Goal: Information Seeking & Learning: Learn about a topic

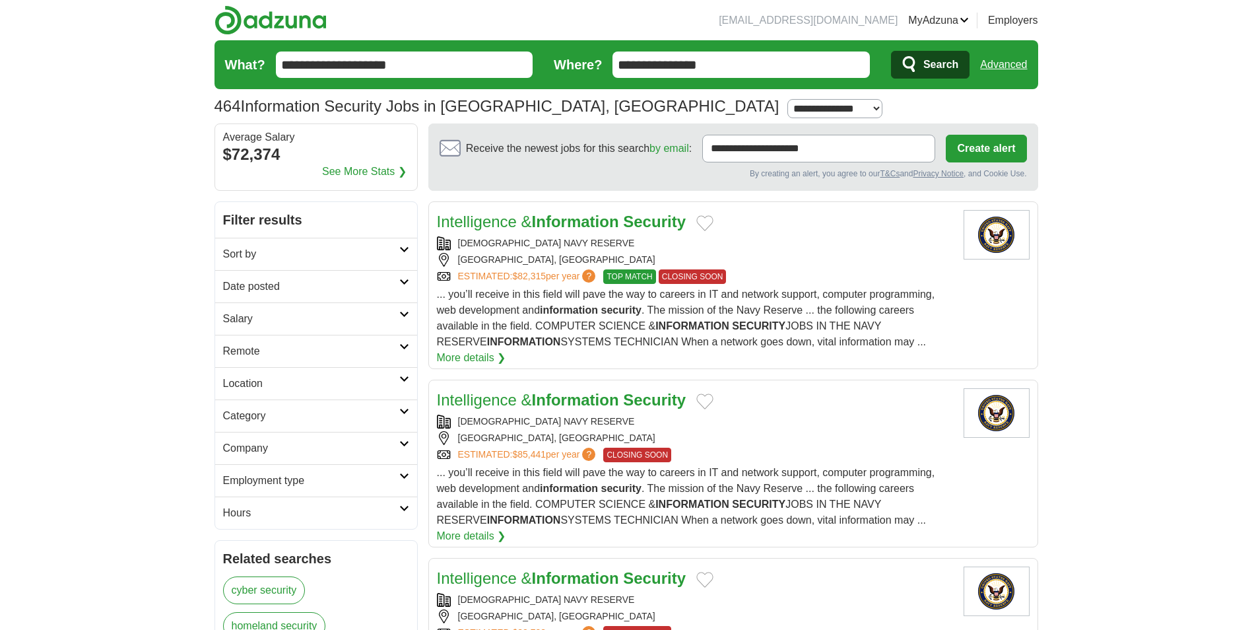
click at [581, 227] on strong "Information" at bounding box center [575, 221] width 87 height 18
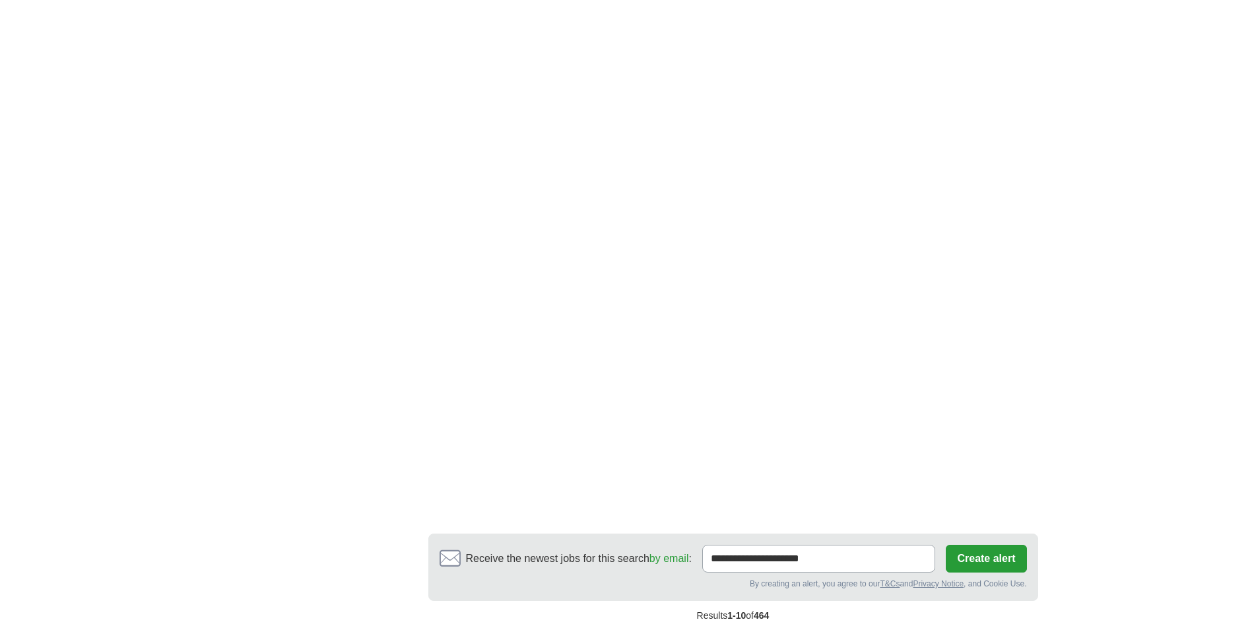
scroll to position [2244, 0]
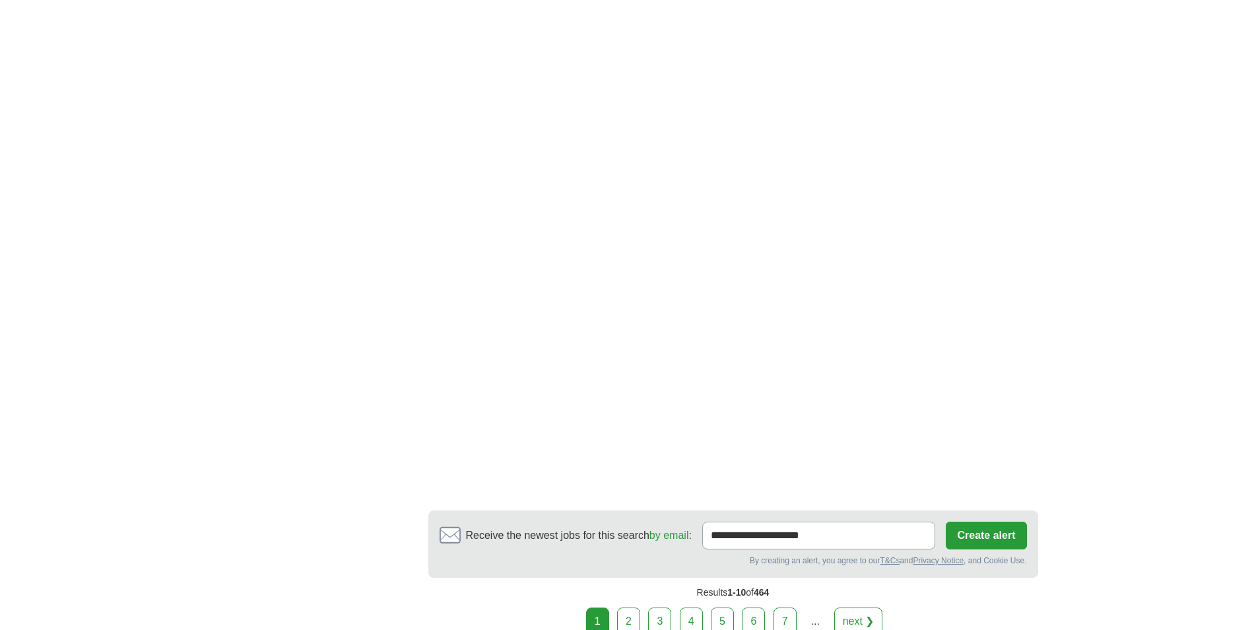
click at [625, 607] on link "2" at bounding box center [628, 621] width 23 height 28
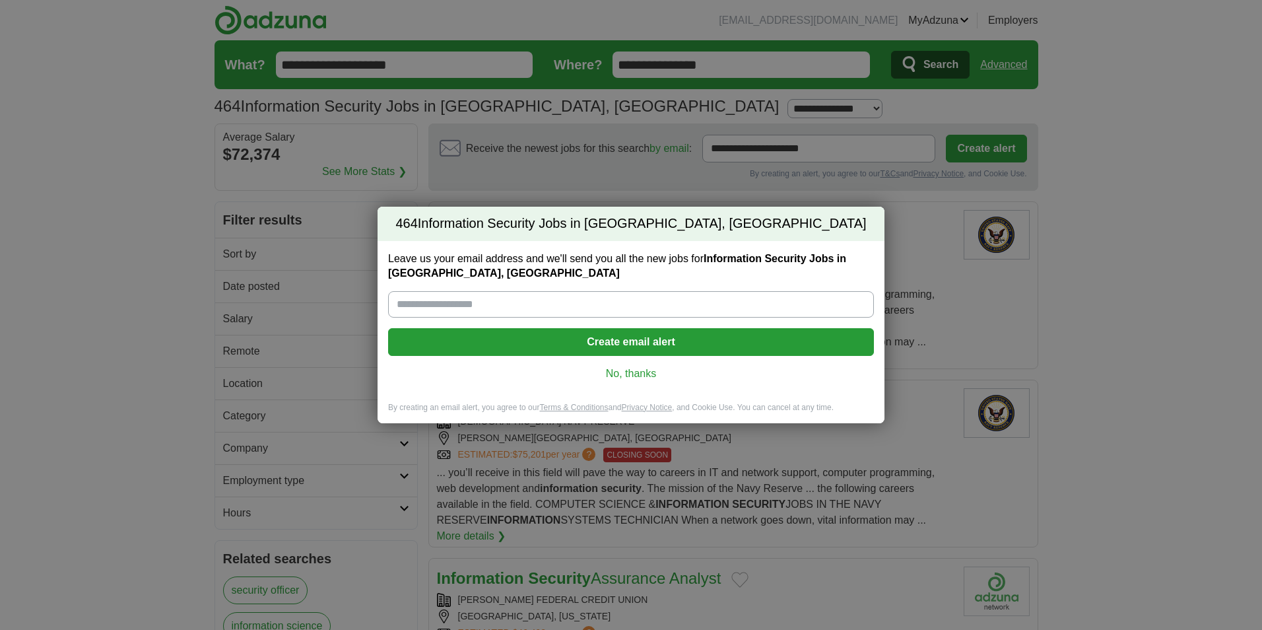
click at [635, 369] on link "No, thanks" at bounding box center [631, 373] width 465 height 15
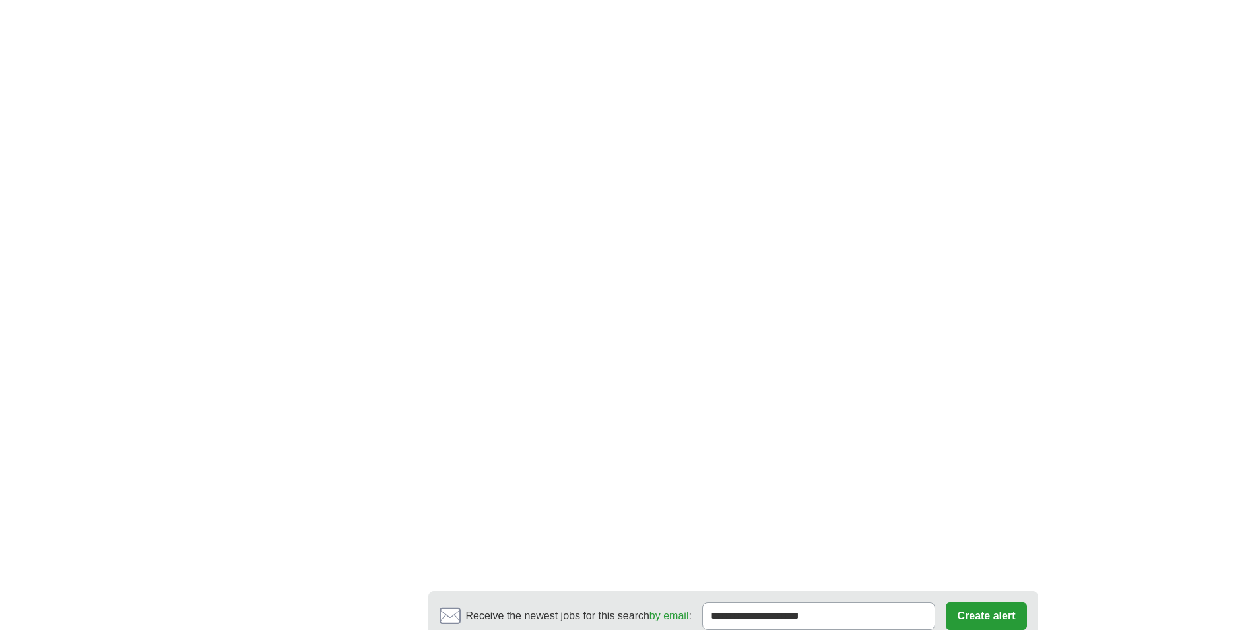
scroll to position [2244, 0]
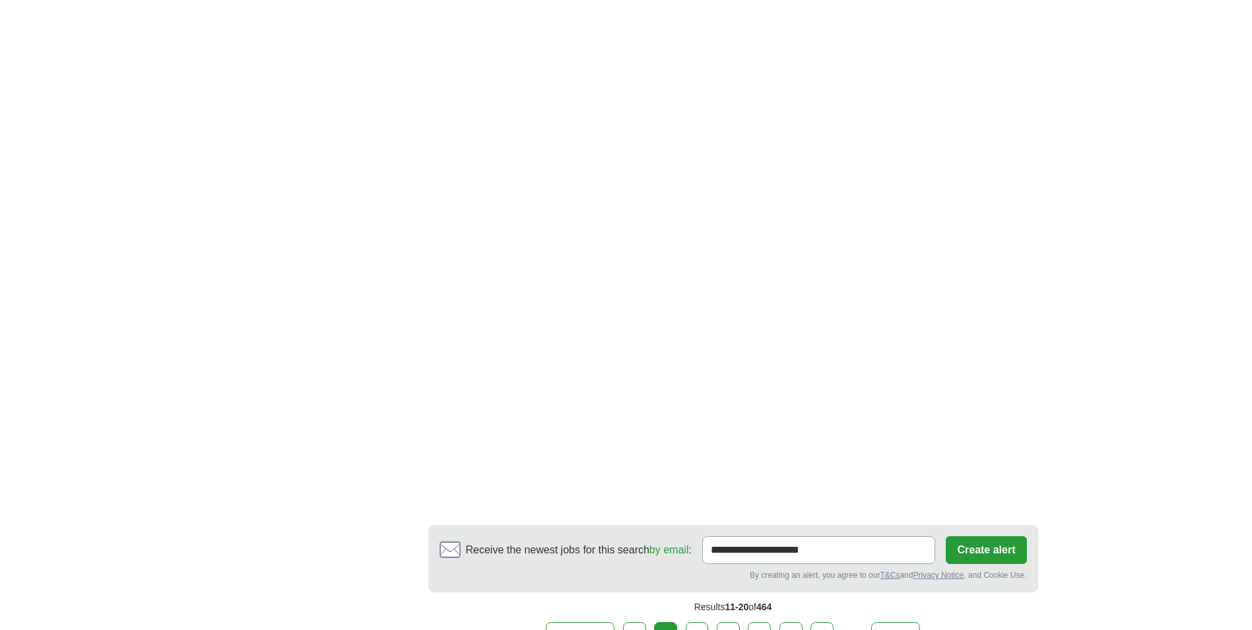
click at [698, 622] on link "3" at bounding box center [697, 636] width 23 height 28
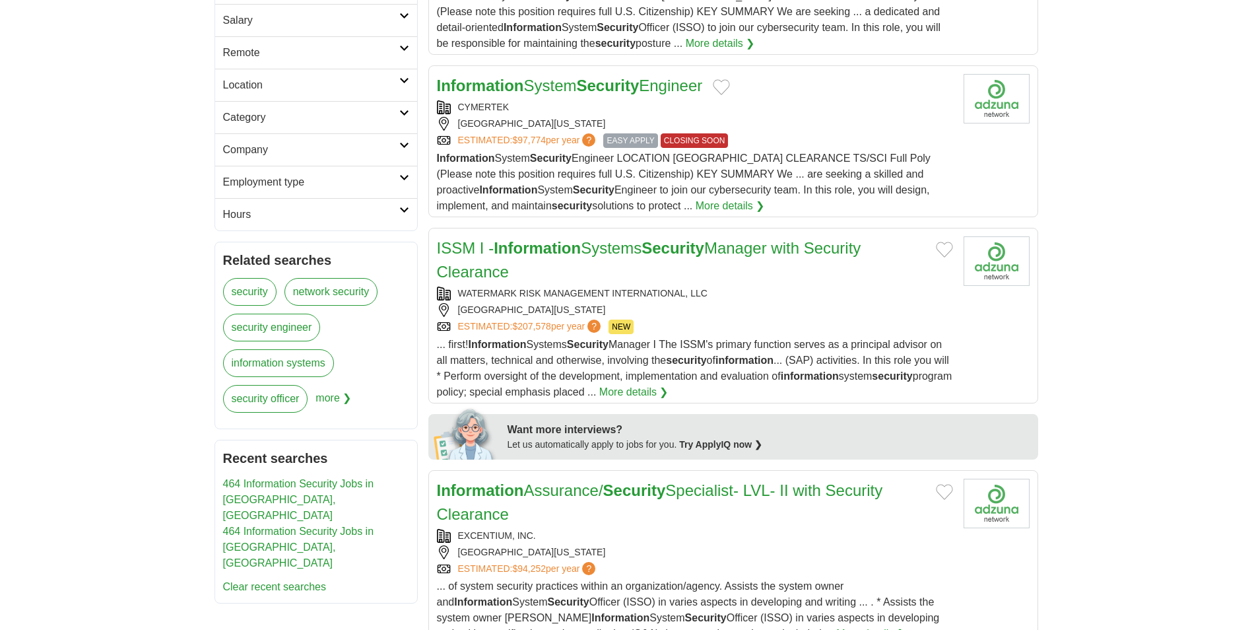
scroll to position [330, 0]
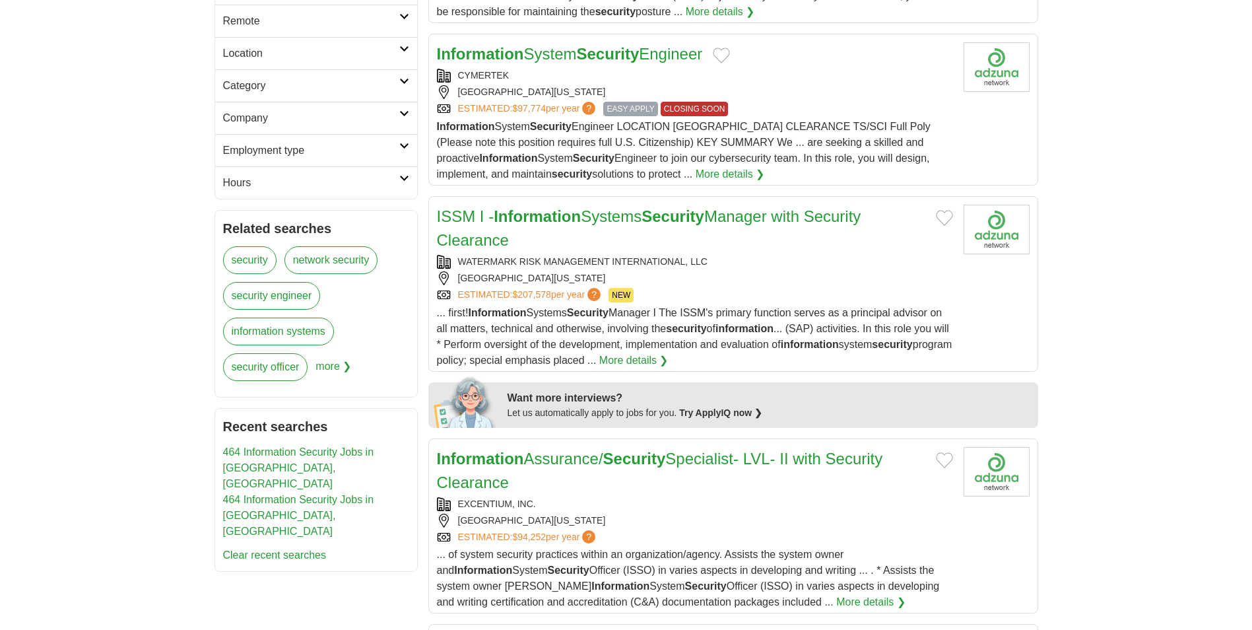
click at [634, 461] on strong "Security" at bounding box center [634, 458] width 63 height 18
